Goal: Use online tool/utility: Utilize a website feature to perform a specific function

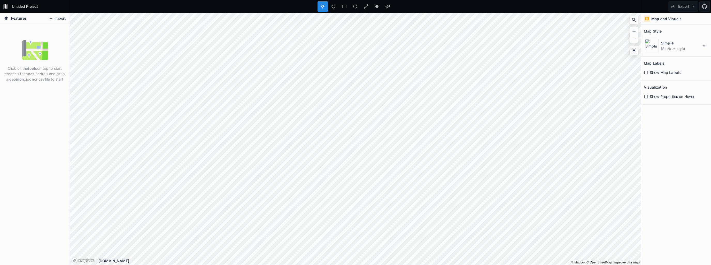
click at [52, 20] on icon at bounding box center [51, 18] width 5 height 5
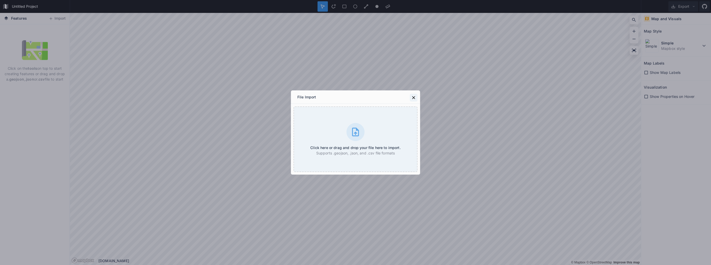
click at [412, 97] on icon at bounding box center [413, 97] width 5 height 5
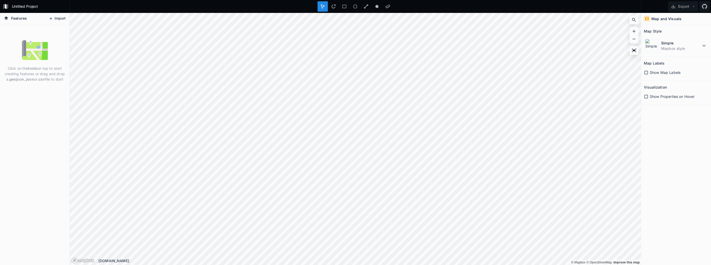
click at [51, 18] on icon at bounding box center [51, 18] width 3 height 3
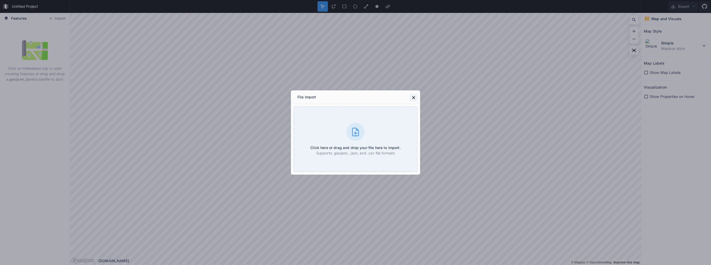
click at [413, 97] on icon at bounding box center [413, 97] width 3 height 3
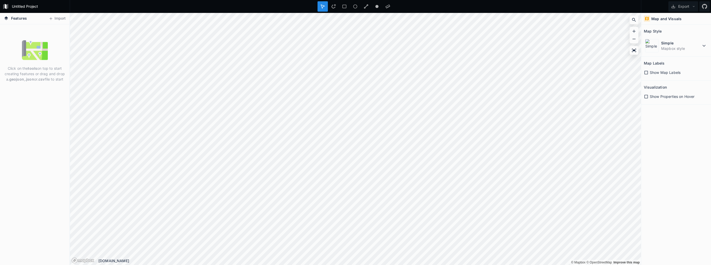
click at [654, 18] on h4 "Map and Visuals" at bounding box center [666, 18] width 30 height 5
click at [669, 46] on dd "Mapbox style" at bounding box center [681, 48] width 40 height 5
click at [670, 45] on dt "Simple" at bounding box center [681, 42] width 40 height 5
click at [645, 97] on icon at bounding box center [645, 96] width 5 height 5
click at [645, 96] on icon at bounding box center [646, 97] width 4 height 4
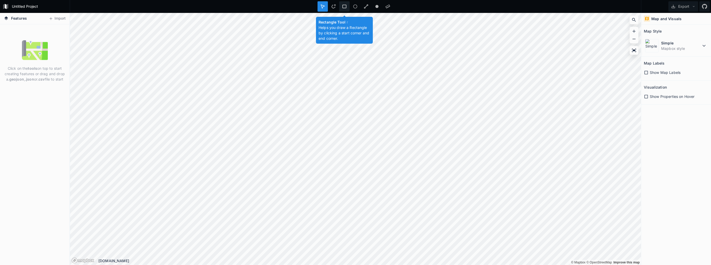
click at [347, 6] on div at bounding box center [344, 6] width 10 height 10
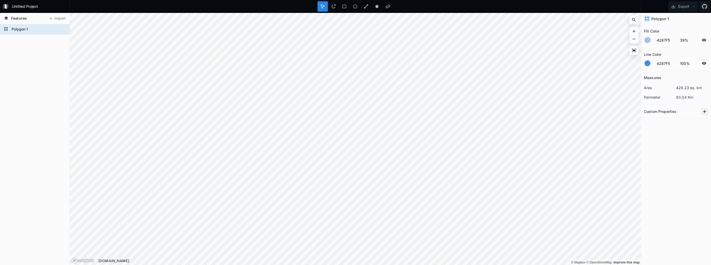
click at [702, 110] on icon at bounding box center [704, 111] width 5 height 5
click at [681, 122] on input "text" at bounding box center [686, 121] width 29 height 8
click at [705, 121] on icon "button" at bounding box center [704, 120] width 5 height 5
click at [659, 130] on div "Measures area 429.23 sq. km perimeter 83.04 Km Custom Properties property 1 Cop…" at bounding box center [676, 155] width 70 height 168
click at [653, 120] on input "property 1" at bounding box center [656, 121] width 26 height 8
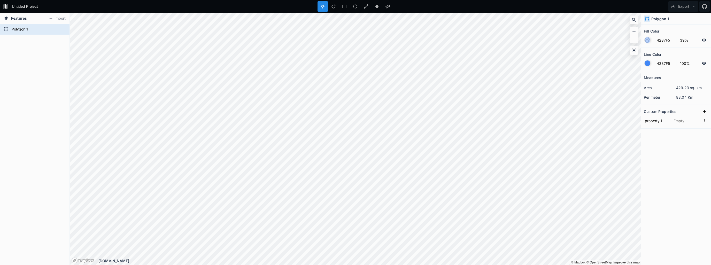
click at [656, 129] on div "Measures area 429.23 sq. km perimeter 83.04 Km Custom Properties property 1" at bounding box center [676, 155] width 70 height 168
